Goal: Transaction & Acquisition: Subscribe to service/newsletter

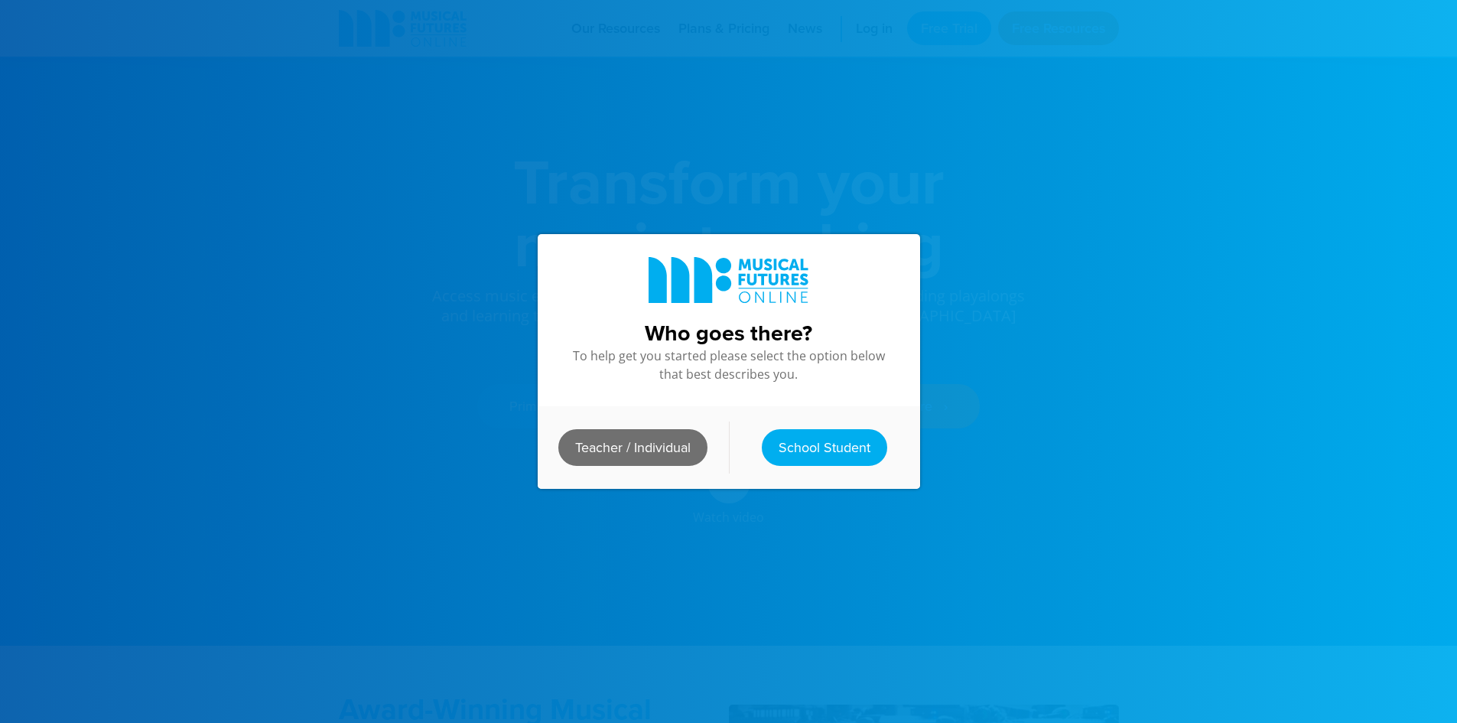
click at [618, 449] on link "Teacher / Individual" at bounding box center [632, 447] width 149 height 37
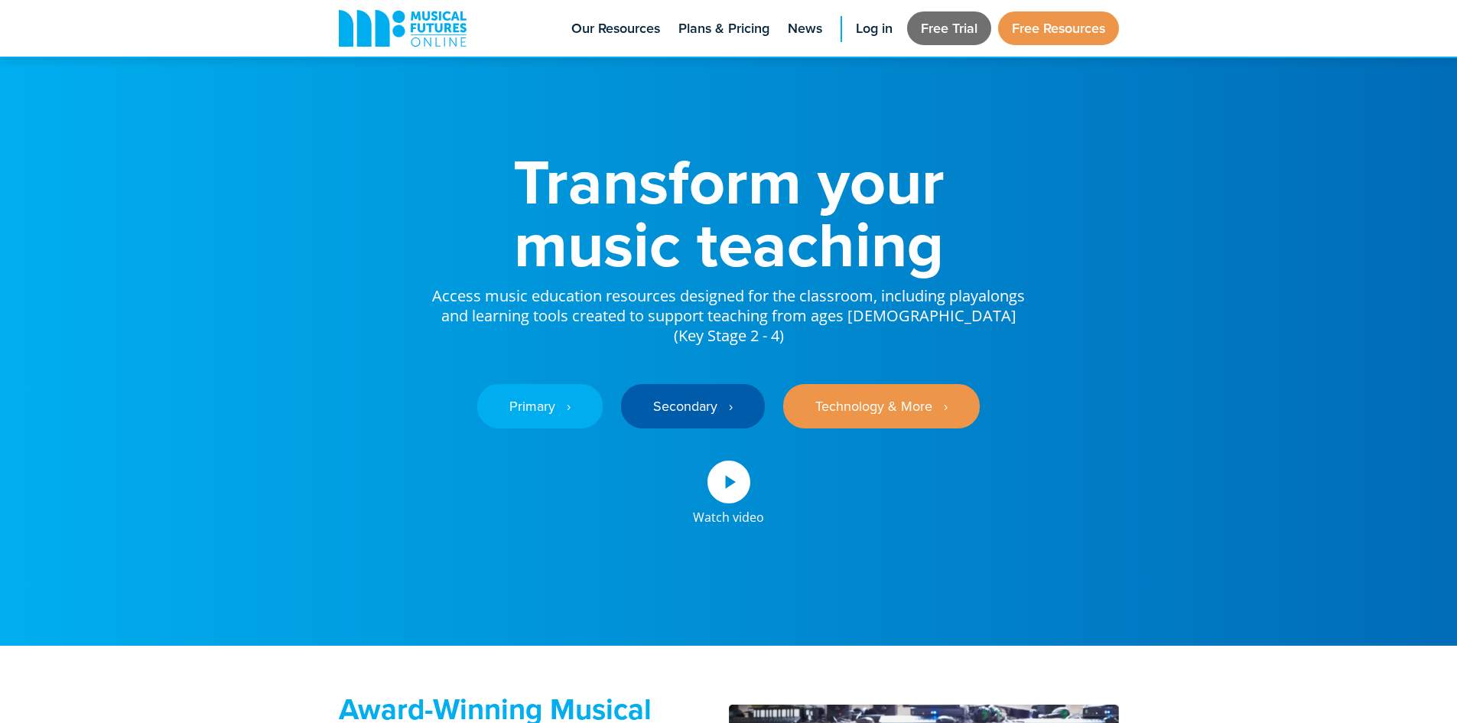
click at [932, 15] on link "Free Trial" at bounding box center [949, 28] width 84 height 34
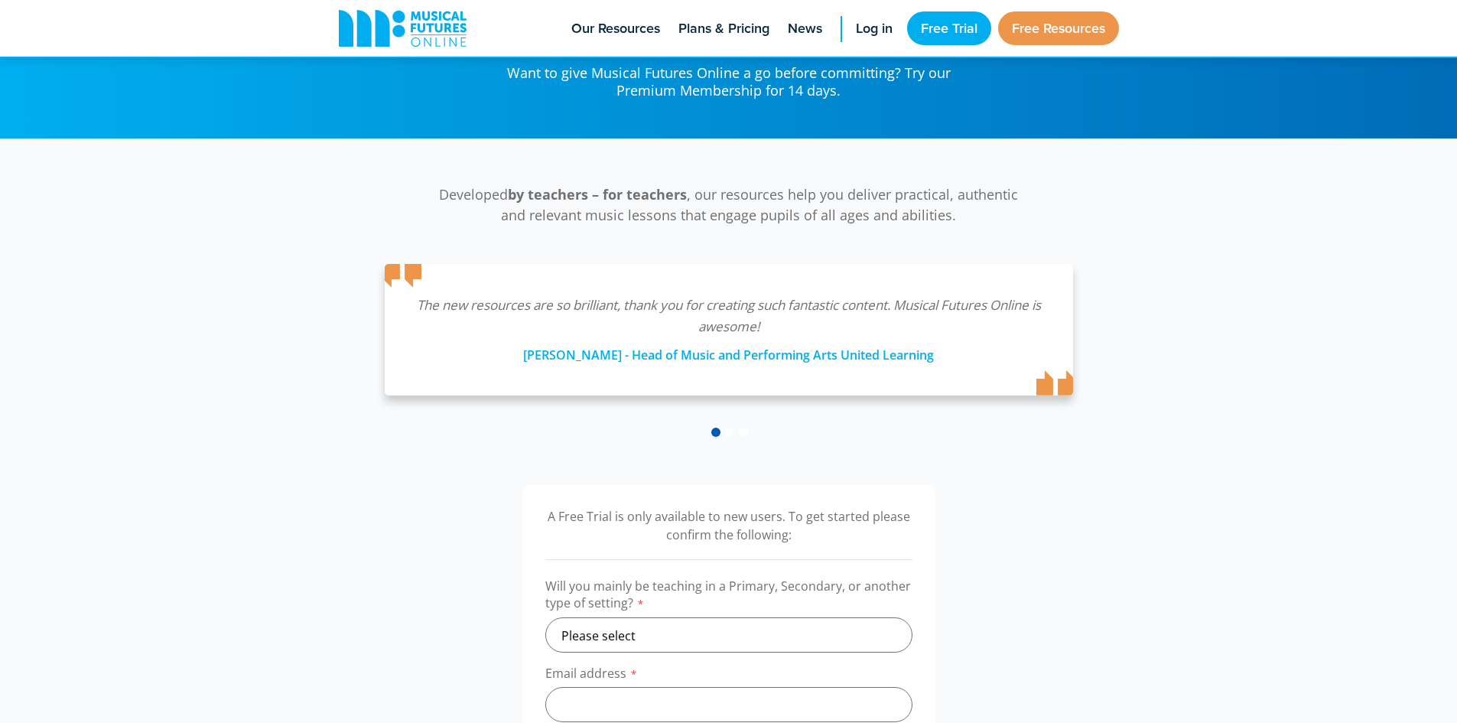
scroll to position [153, 0]
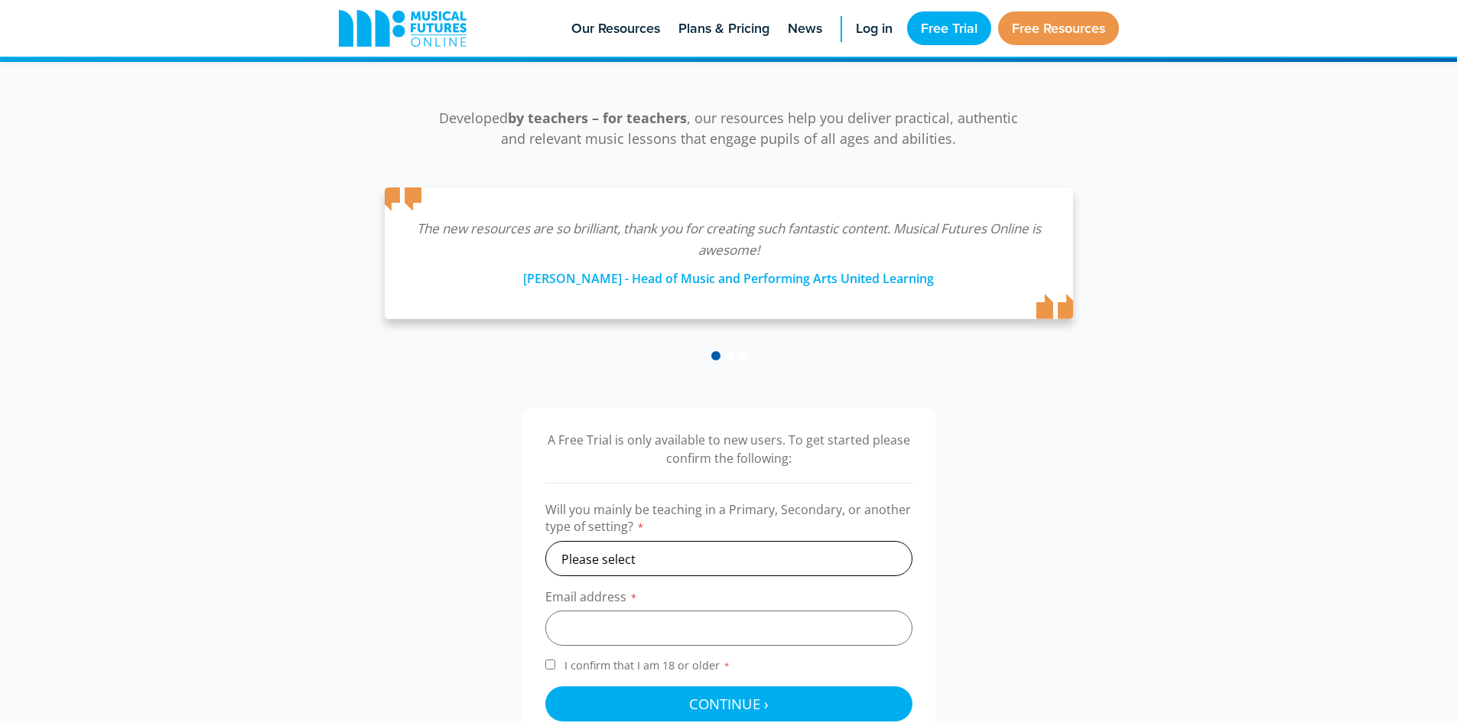
click at [709, 558] on select "Please select Primary Secondary Other" at bounding box center [728, 558] width 367 height 35
select select "secondary"
click at [545, 541] on select "Please select Primary Secondary Other" at bounding box center [728, 558] width 367 height 35
click at [618, 618] on input "email" at bounding box center [728, 627] width 367 height 35
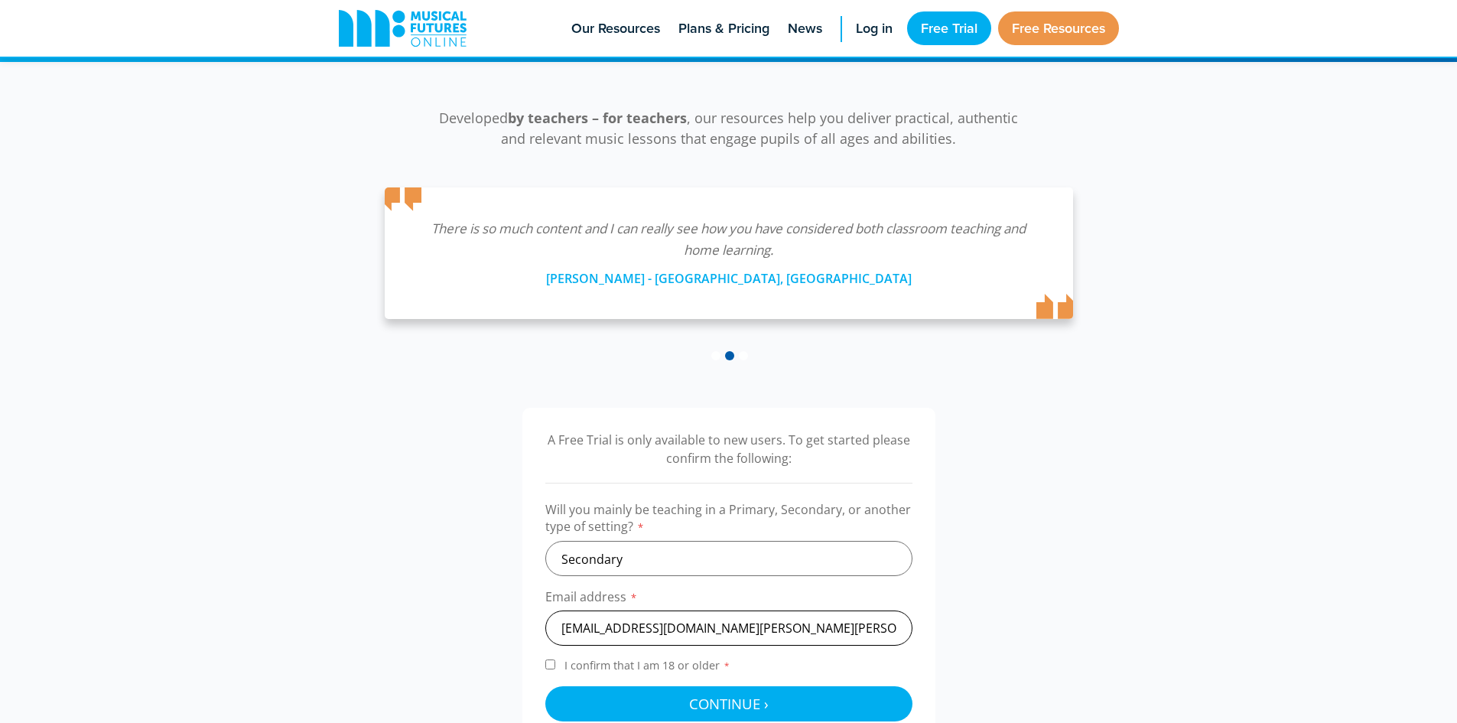
type input "lkeene@st-edwards.poole.sch.uk"
click at [551, 666] on input "I confirm that I am 18 or older *" at bounding box center [550, 664] width 10 height 10
checkbox input "true"
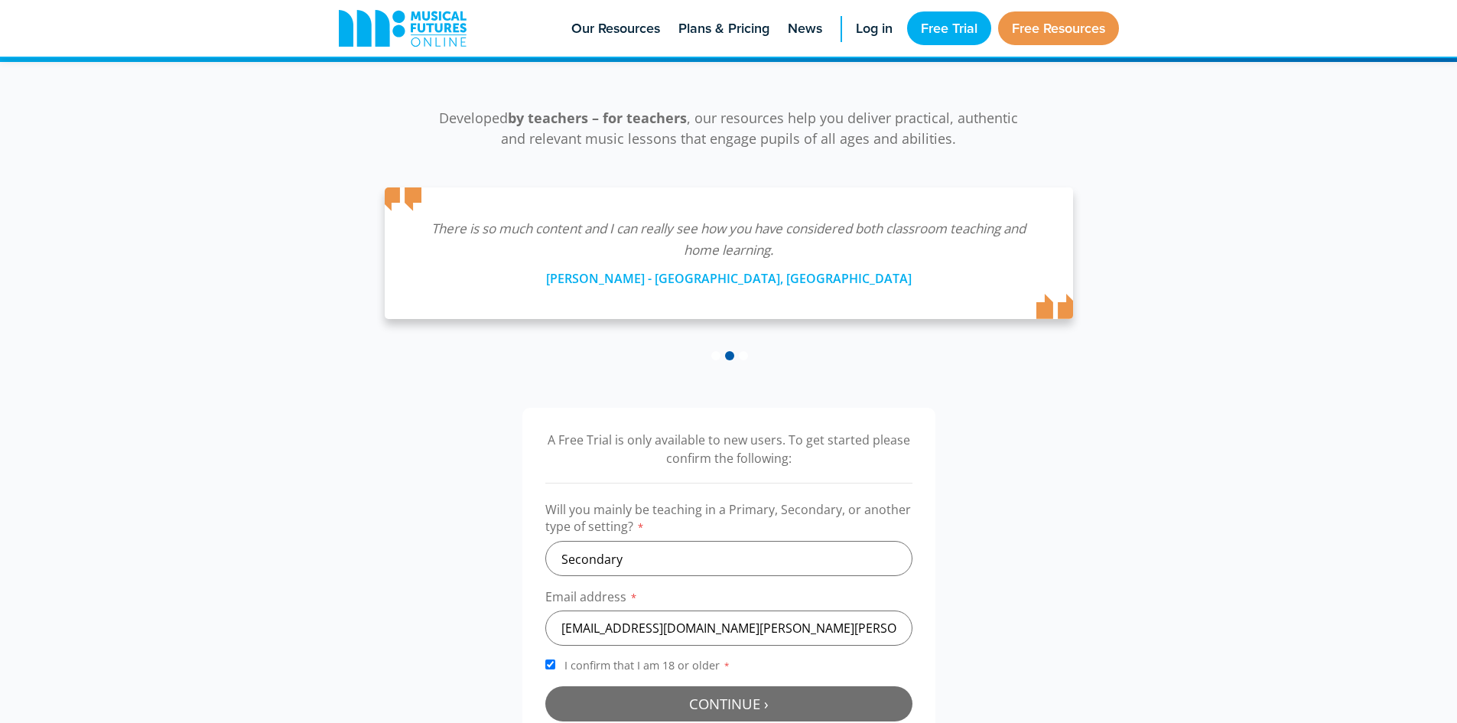
click at [622, 698] on button "Continue › Checking your details..." at bounding box center [728, 703] width 367 height 35
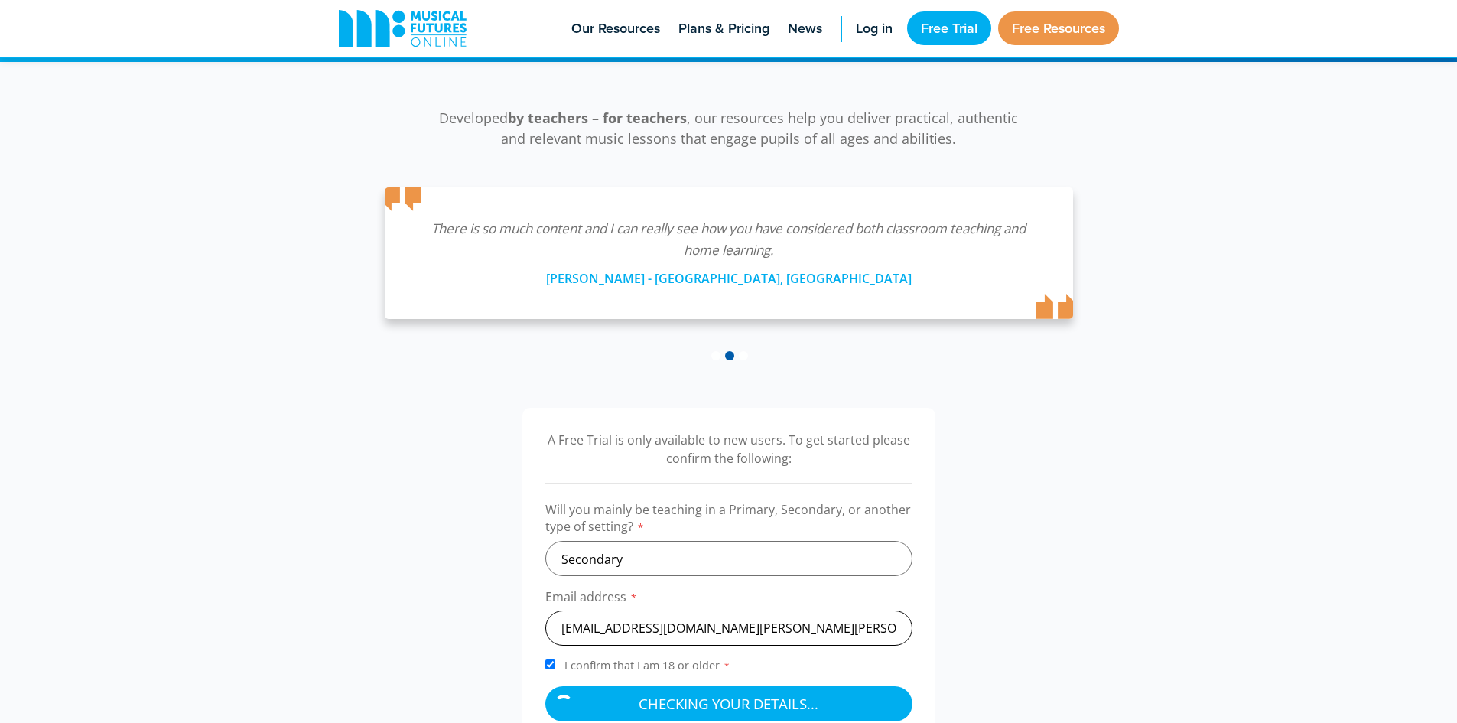
scroll to position [306, 0]
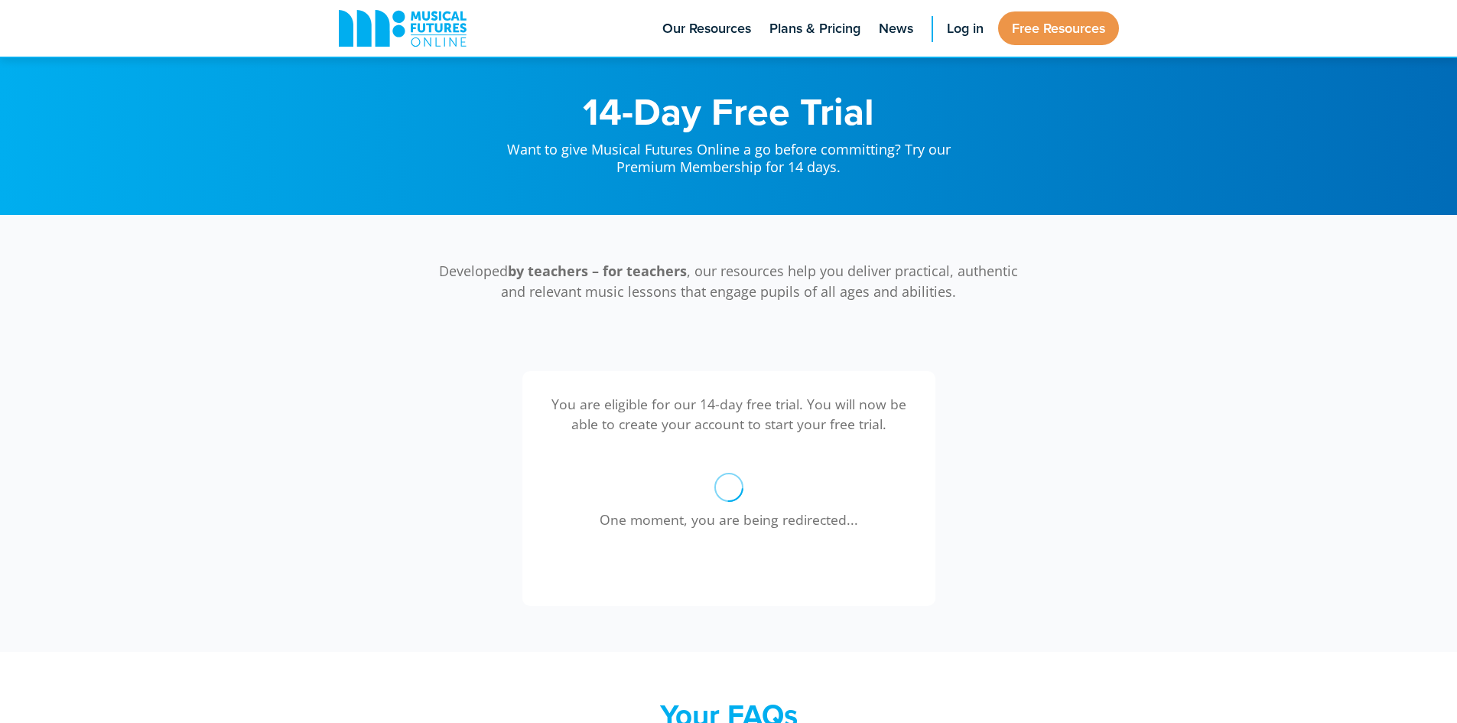
scroll to position [499, 0]
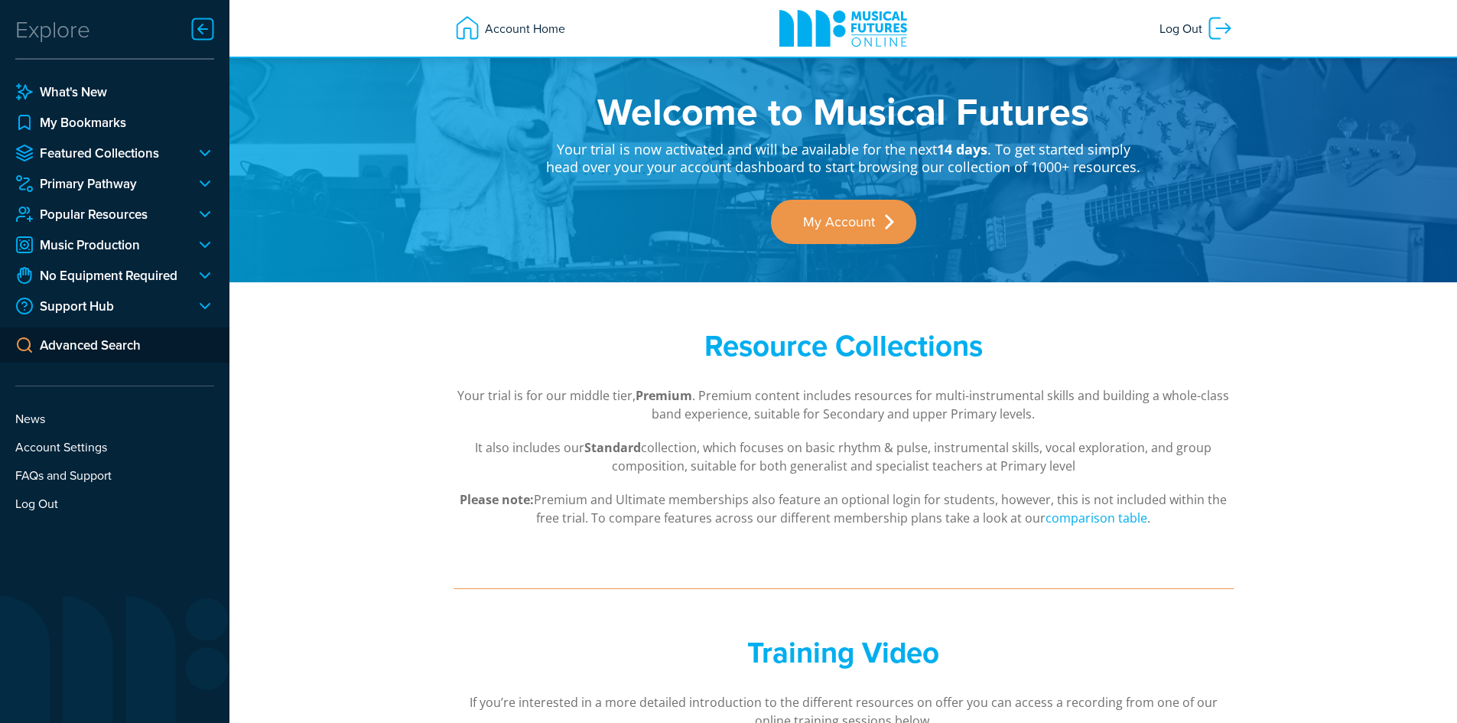
scroll to position [229, 0]
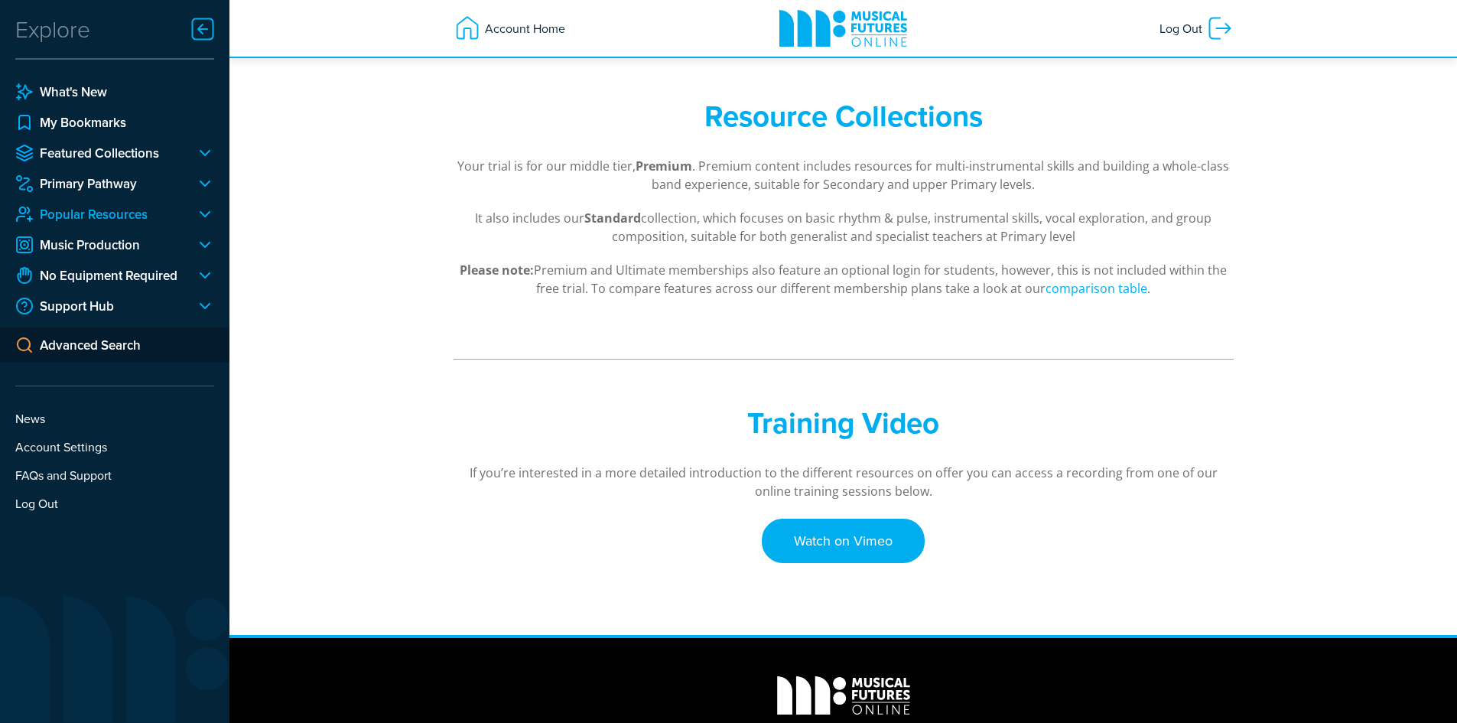
click at [104, 219] on link "Popular Resources" at bounding box center [99, 214] width 168 height 18
click at [210, 214] on div at bounding box center [199, 214] width 31 height 18
